Goal: Navigation & Orientation: Find specific page/section

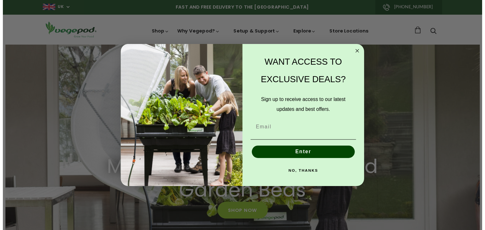
scroll to position [0, 117]
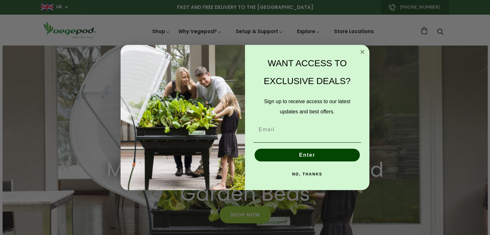
click at [361, 51] on circle "Close dialog" at bounding box center [362, 51] width 7 height 7
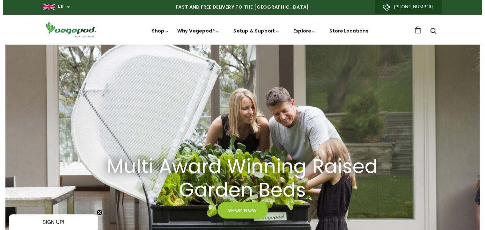
scroll to position [0, 116]
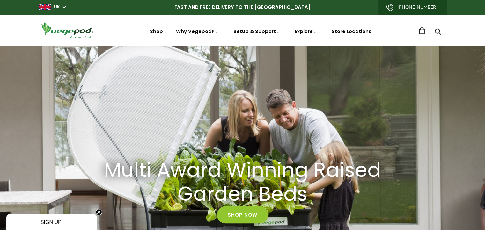
click at [99, 212] on icon "Close teaser" at bounding box center [99, 212] width 3 height 3
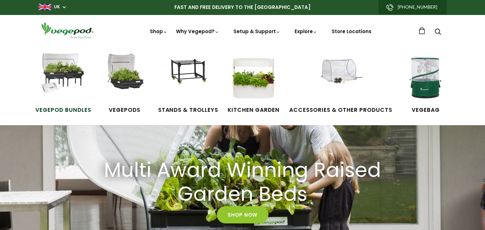
scroll to position [0, 1160]
click at [64, 79] on img at bounding box center [63, 78] width 48 height 48
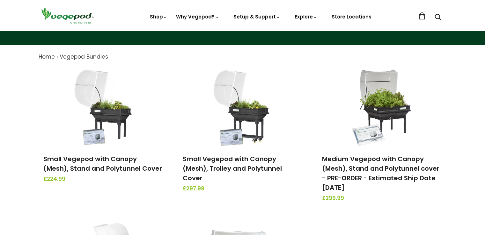
scroll to position [64, 0]
